Goal: Task Accomplishment & Management: Use online tool/utility

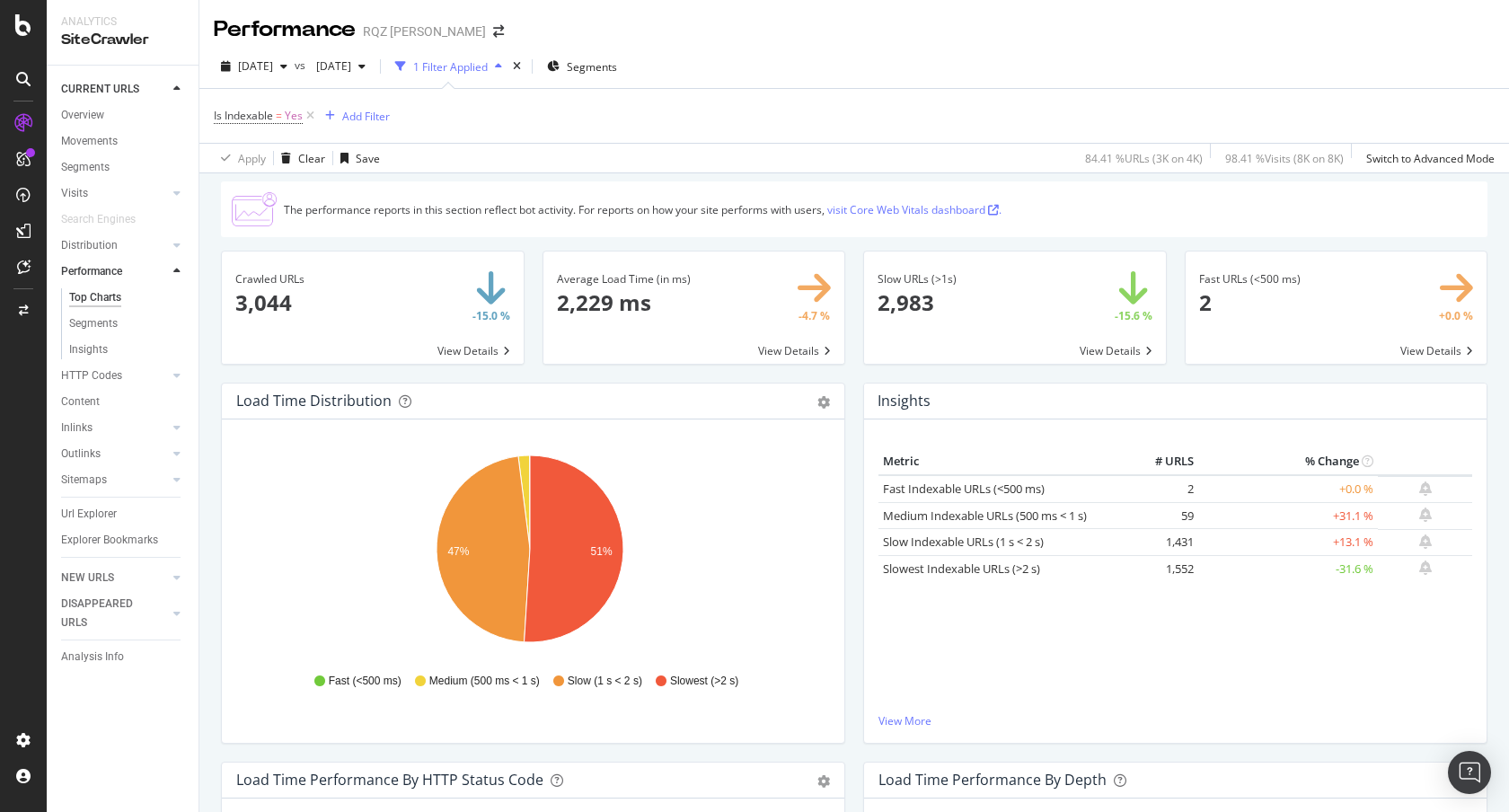
scroll to position [114, 0]
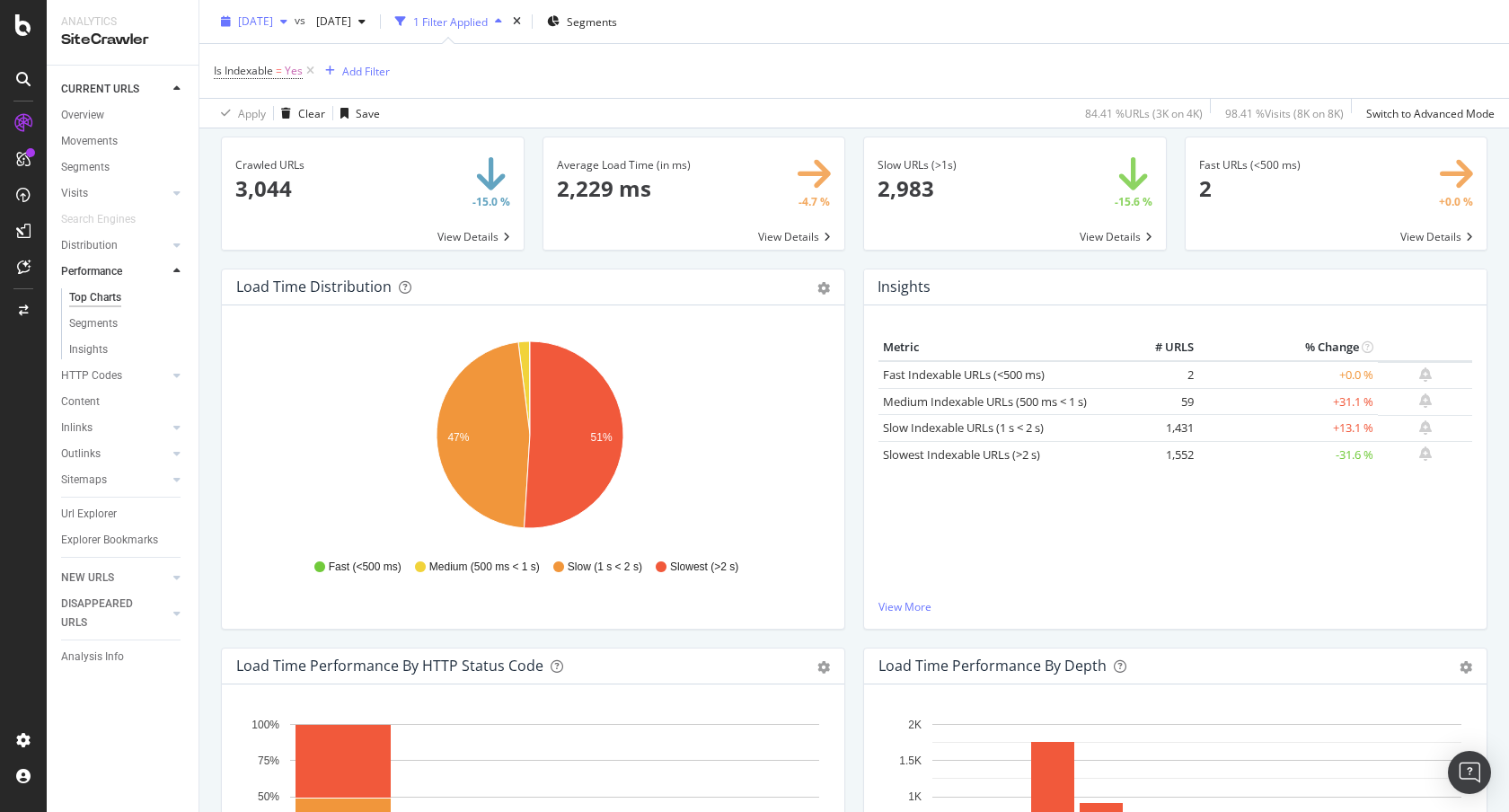
click at [273, 18] on span "[DATE]" at bounding box center [255, 21] width 35 height 16
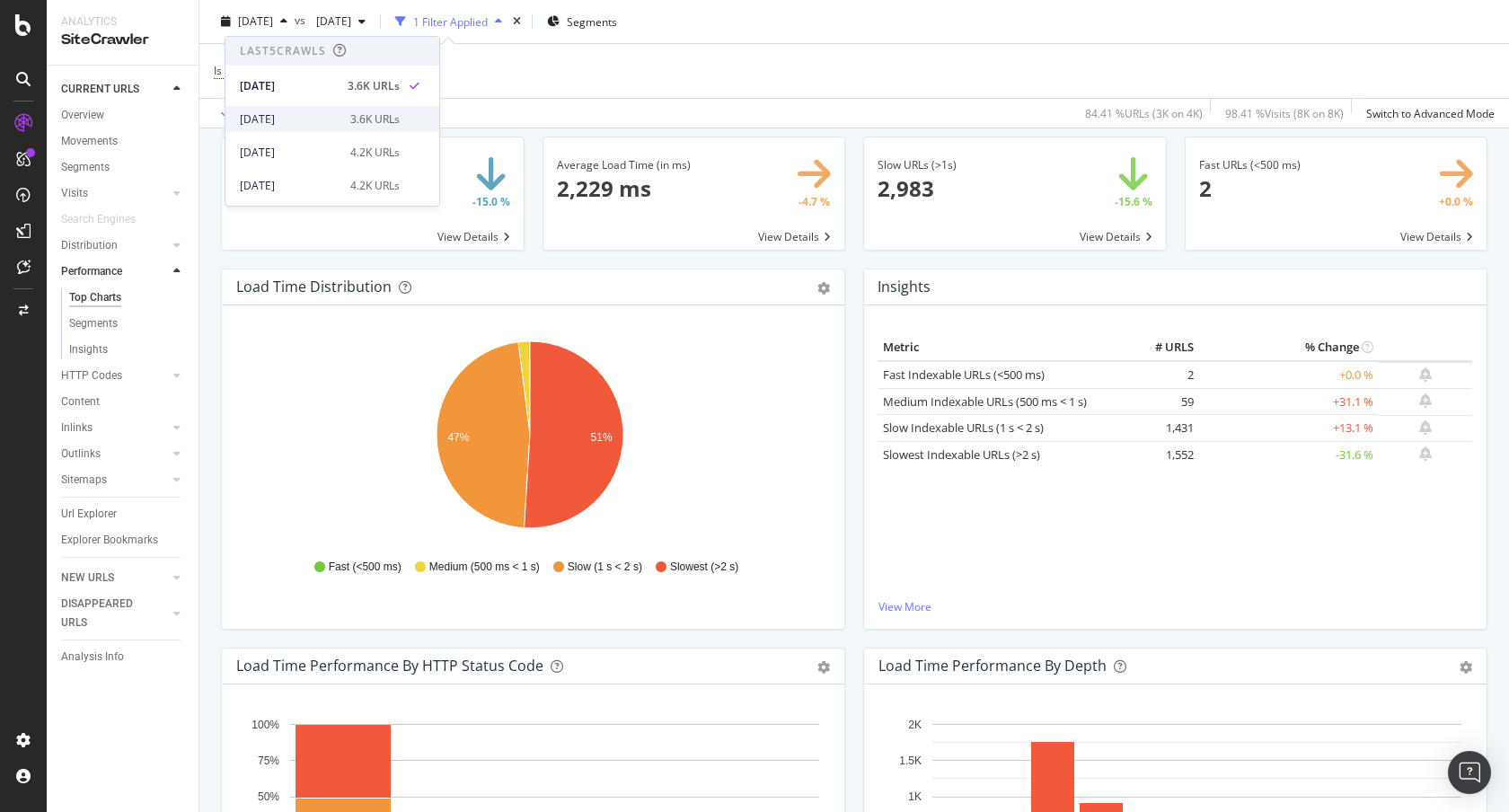
click at [281, 114] on div "[DATE]" at bounding box center [289, 120] width 100 height 16
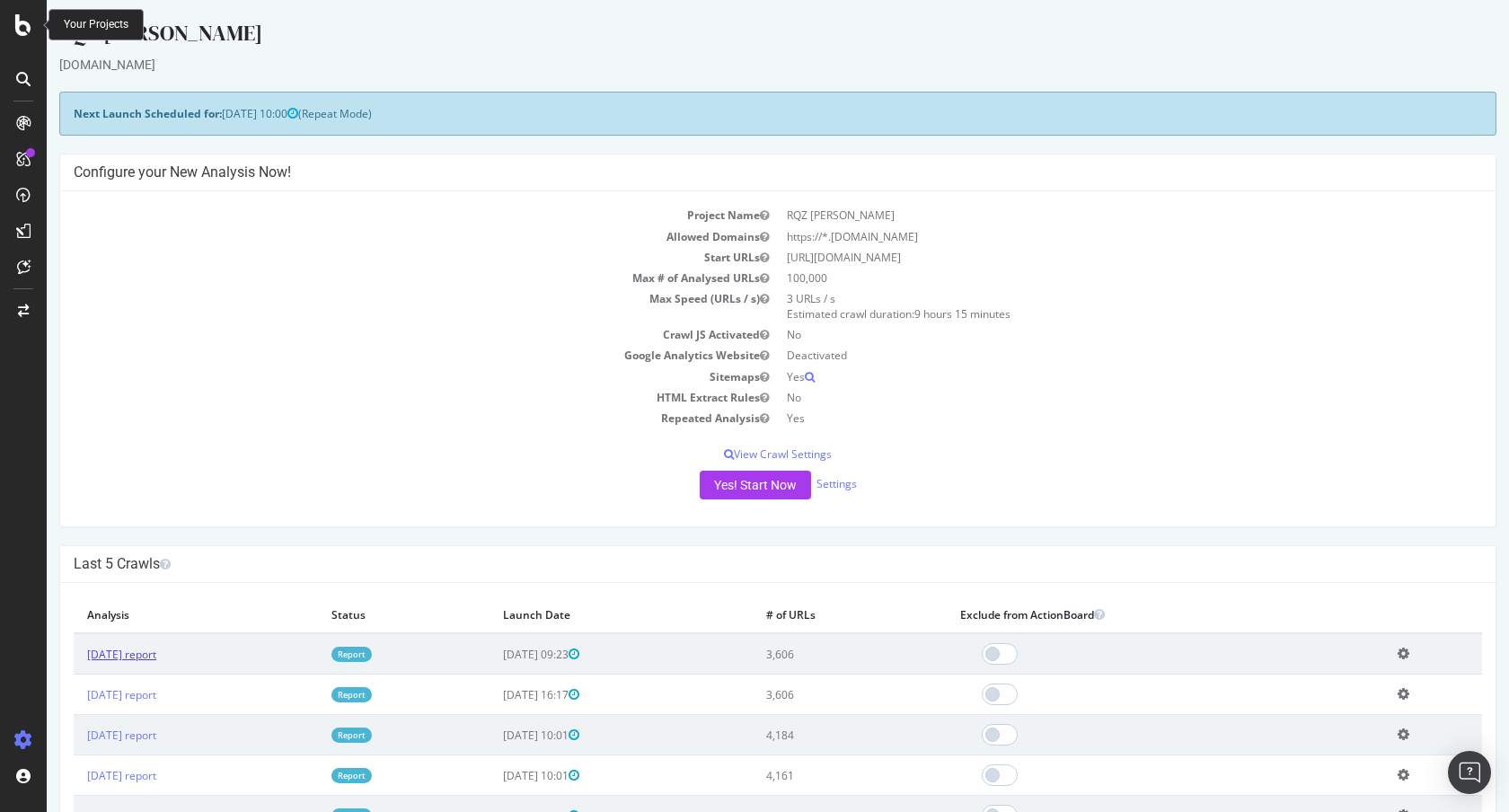
click at [157, 655] on link "2025 Sep. 29th report" at bounding box center [122, 654] width 70 height 16
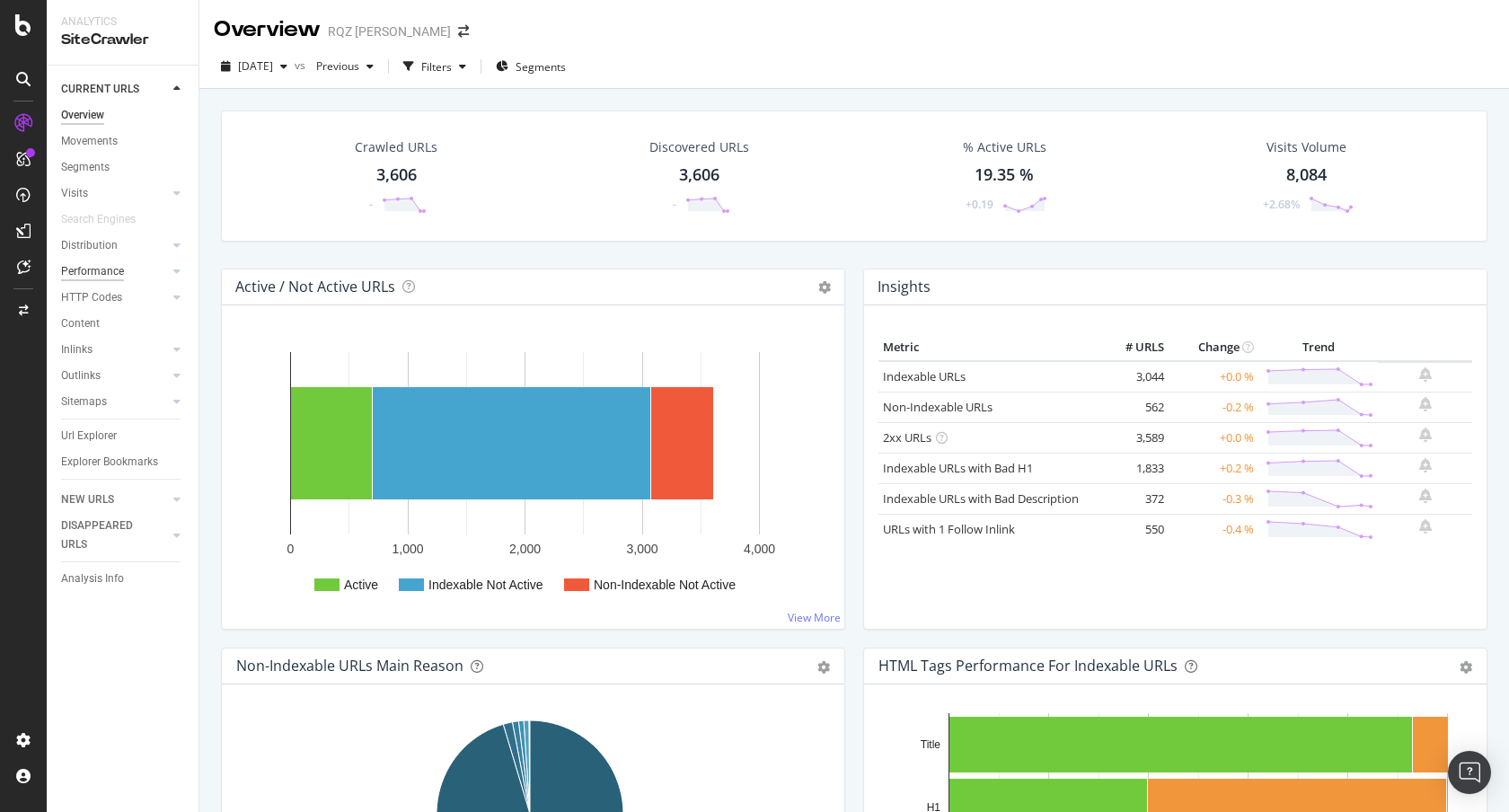
click at [103, 266] on div "Performance" at bounding box center [92, 271] width 63 height 19
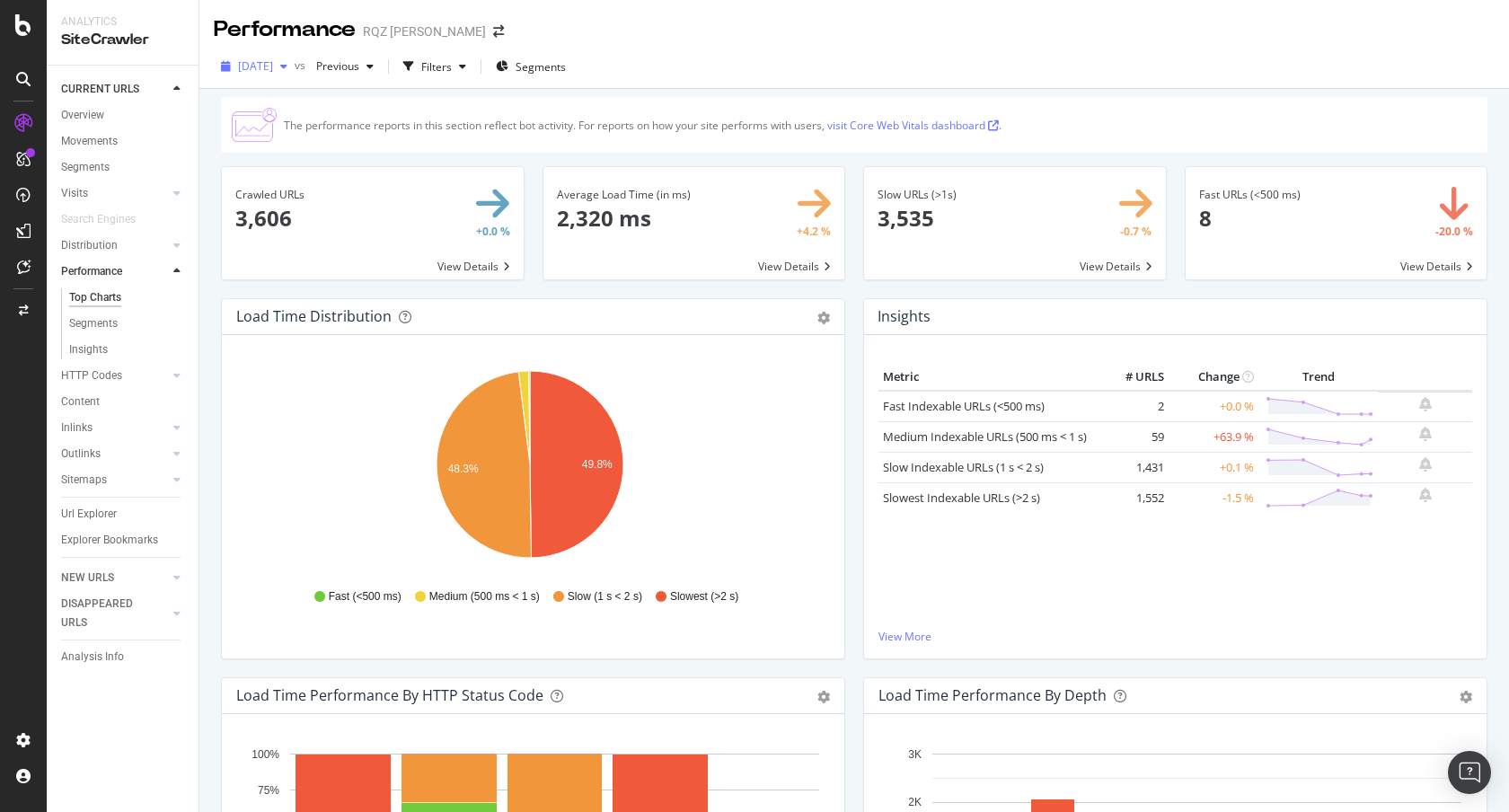
click at [295, 70] on div "button" at bounding box center [284, 67] width 22 height 11
click at [288, 164] on div "[DATE]" at bounding box center [289, 165] width 100 height 16
click at [451, 67] on div "Filters" at bounding box center [436, 67] width 30 height 16
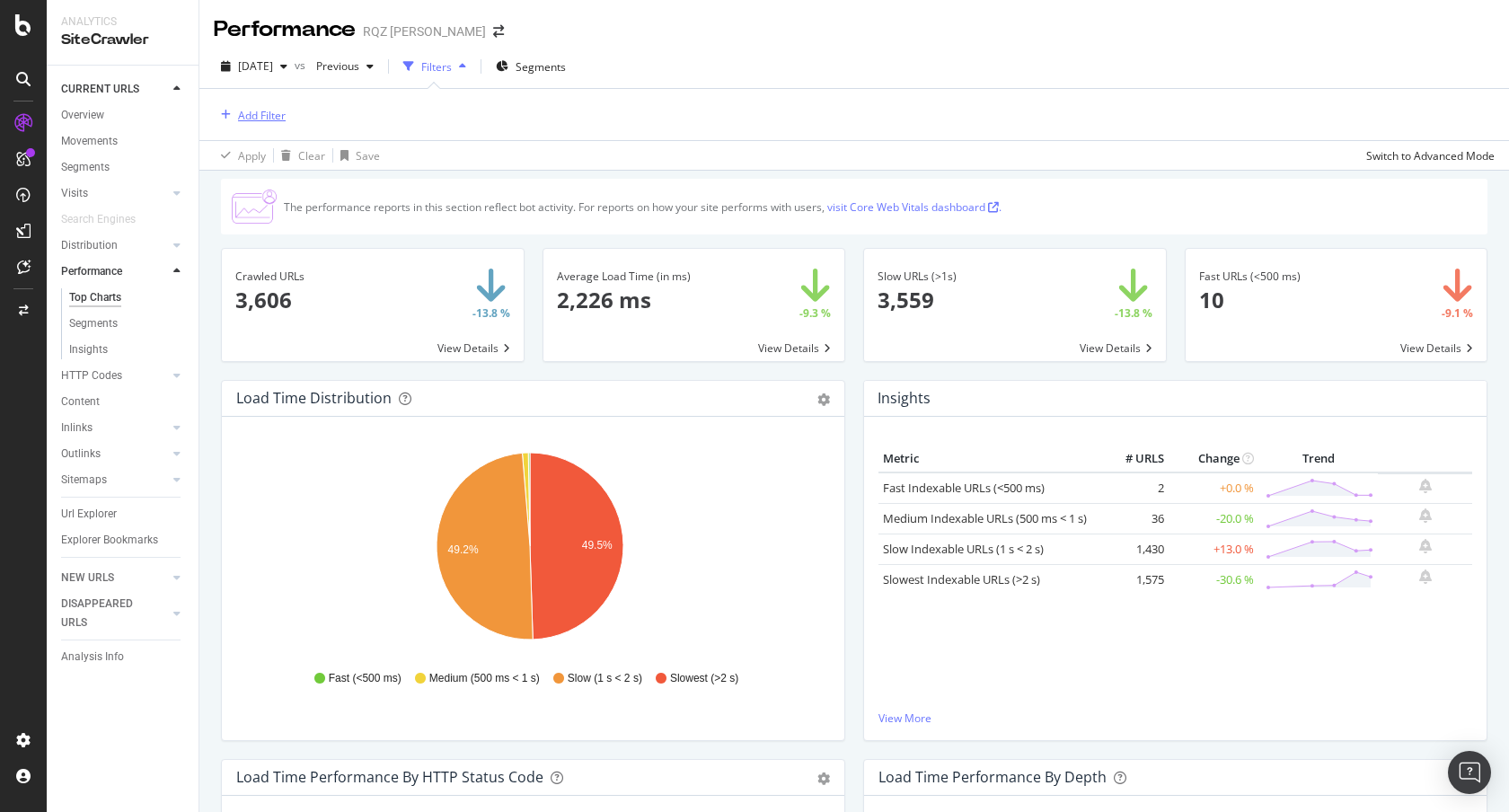
click at [257, 120] on div "Add Filter" at bounding box center [262, 115] width 48 height 16
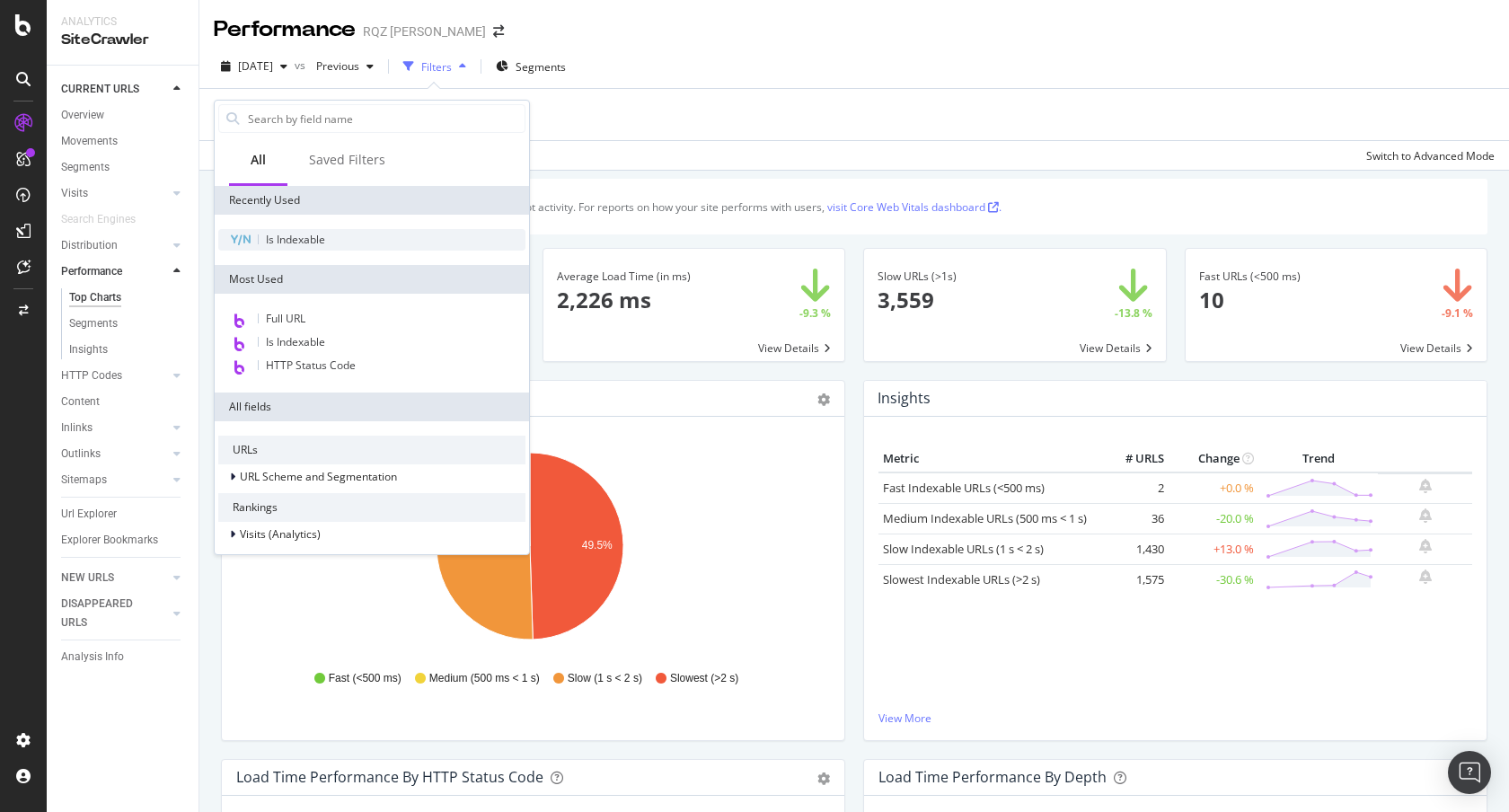
click at [299, 243] on span "Is Indexable" at bounding box center [295, 239] width 60 height 16
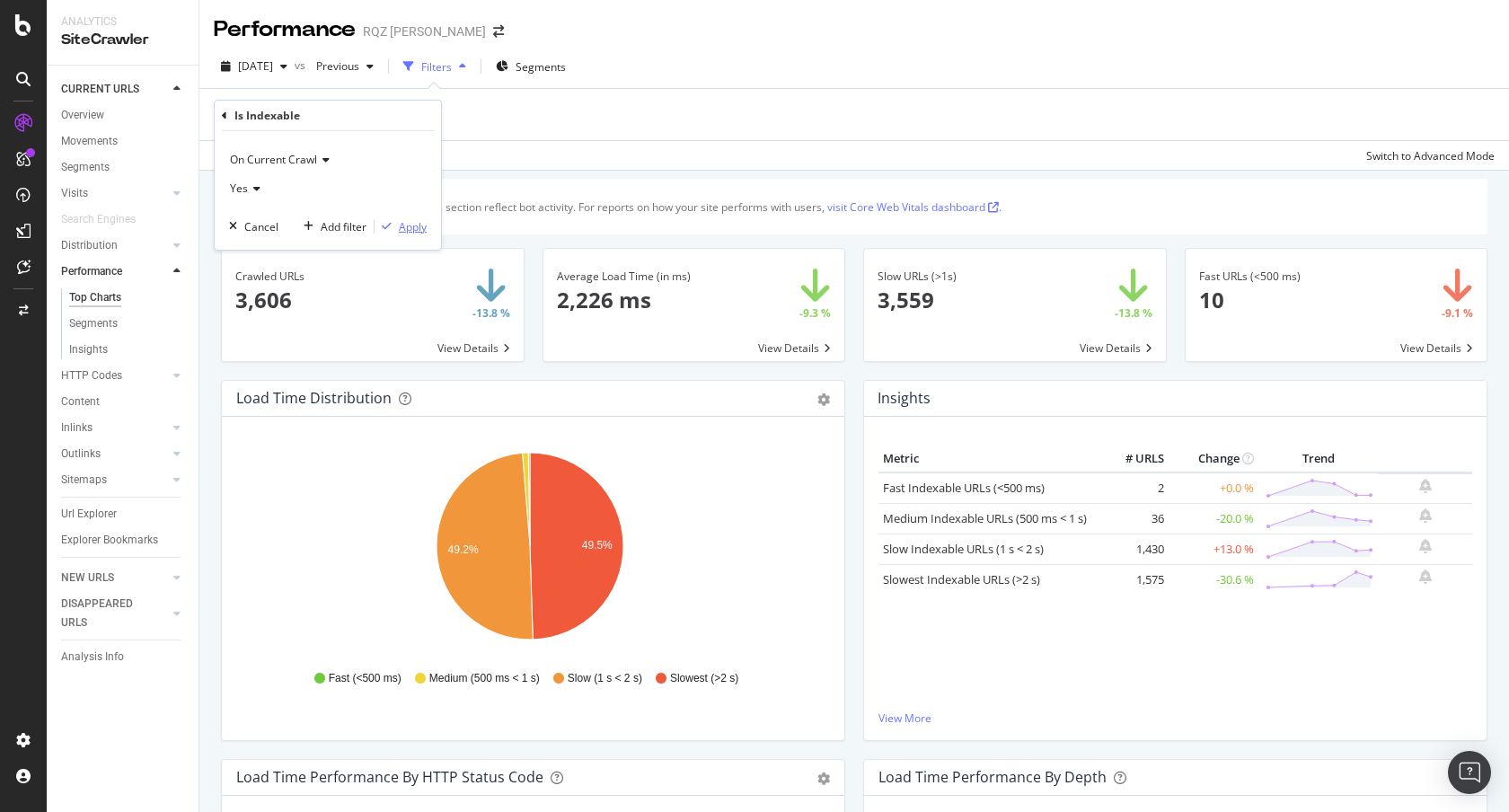
click at [415, 232] on div "Apply" at bounding box center [412, 226] width 27 height 16
